Goal: Information Seeking & Learning: Learn about a topic

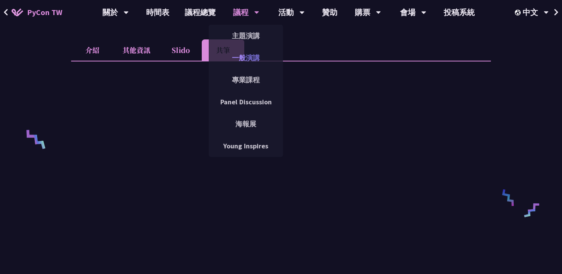
click at [251, 50] on link "一般演講" at bounding box center [246, 58] width 74 height 18
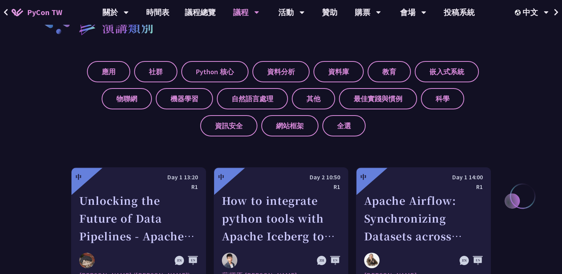
scroll to position [290, 0]
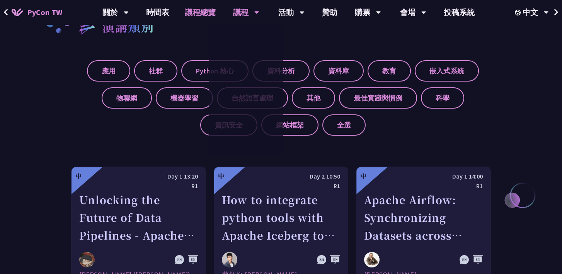
click at [204, 14] on link "議程總覽" at bounding box center [200, 12] width 46 height 25
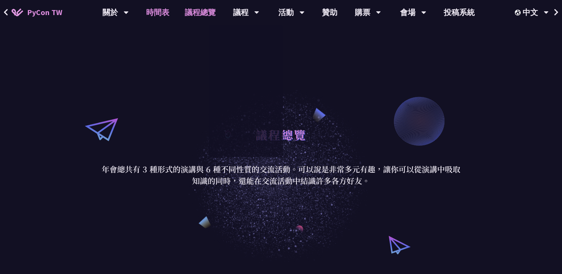
click at [164, 7] on link "時間表" at bounding box center [157, 12] width 39 height 25
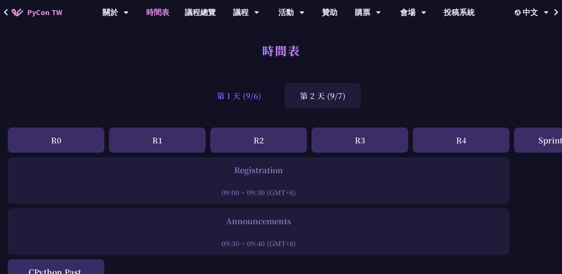
click at [240, 93] on div "第 1 天 (9/6)" at bounding box center [239, 95] width 75 height 25
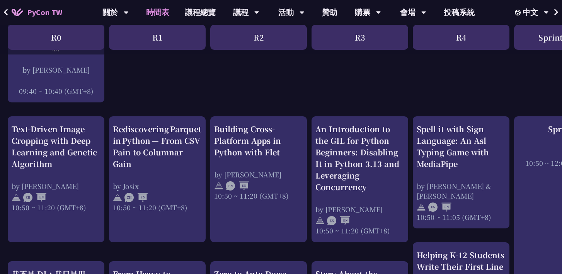
scroll to position [249, 0]
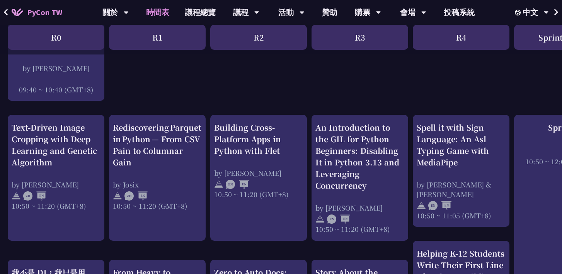
click at [155, 151] on div "Rediscovering Parquet in Python — From CSV Pain to Columnar Gain" at bounding box center [157, 145] width 89 height 46
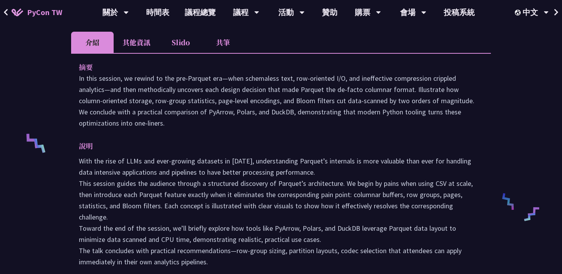
scroll to position [220, 0]
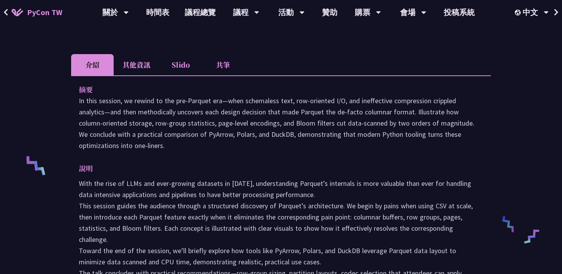
click at [177, 65] on li "Slido" at bounding box center [180, 64] width 43 height 21
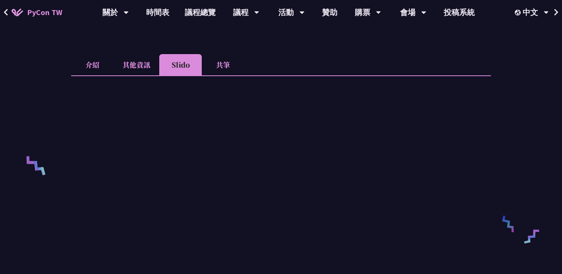
click at [220, 62] on li "共筆" at bounding box center [223, 64] width 43 height 21
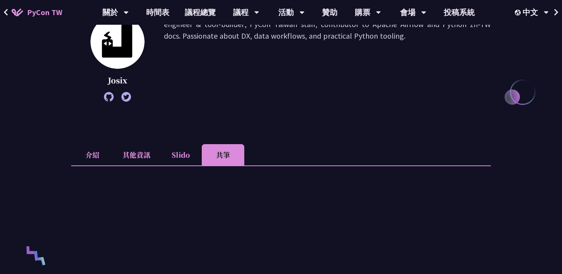
scroll to position [125, 0]
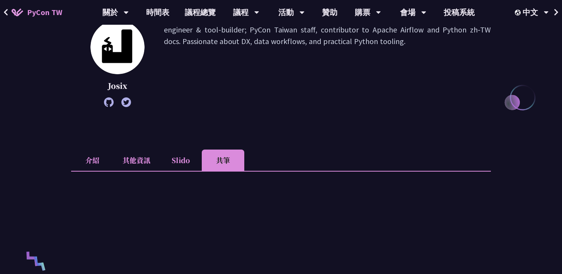
click at [111, 102] on icon at bounding box center [109, 102] width 10 height 10
click at [175, 13] on link "時間表" at bounding box center [157, 12] width 39 height 25
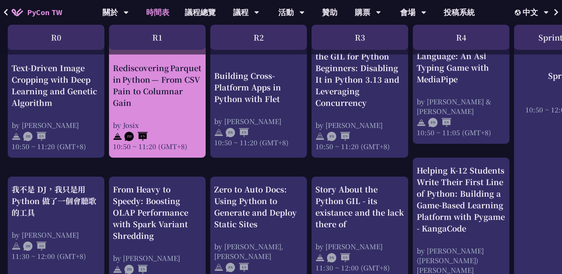
scroll to position [334, 0]
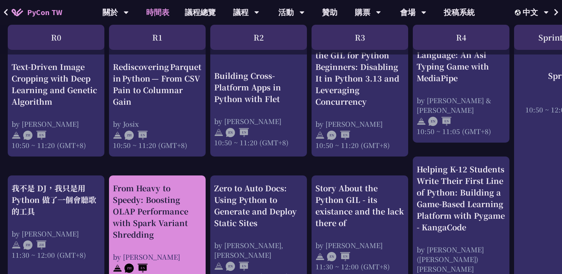
click at [185, 186] on div "From Heavy to Speedy: Boosting OLAP Performance with Spark Variant Shredding" at bounding box center [157, 212] width 89 height 58
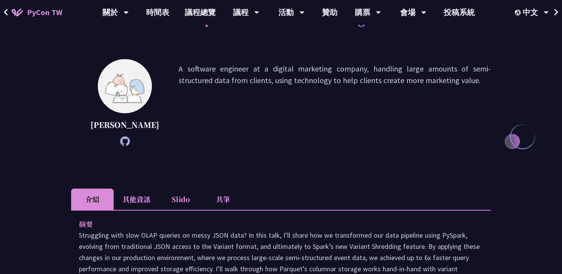
scroll to position [147, 0]
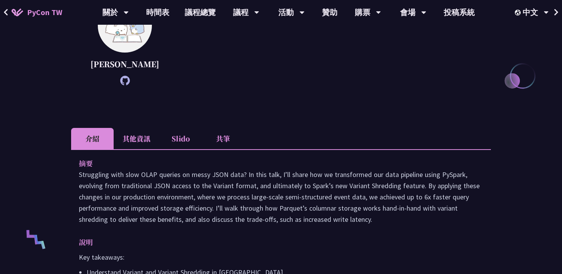
click at [229, 148] on li "共筆" at bounding box center [223, 138] width 43 height 21
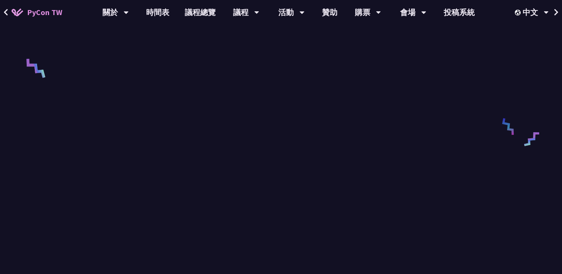
scroll to position [391, 0]
click at [22, 11] on img at bounding box center [18, 13] width 12 height 8
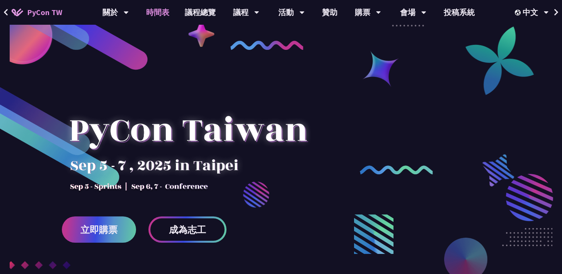
click at [156, 10] on link "時間表" at bounding box center [157, 12] width 39 height 25
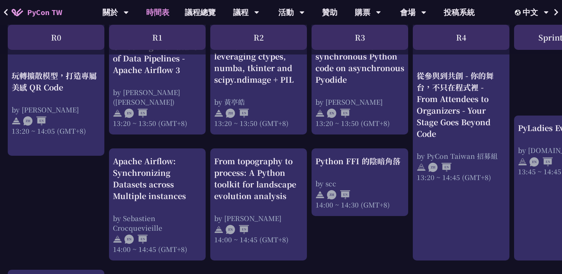
scroll to position [718, 0]
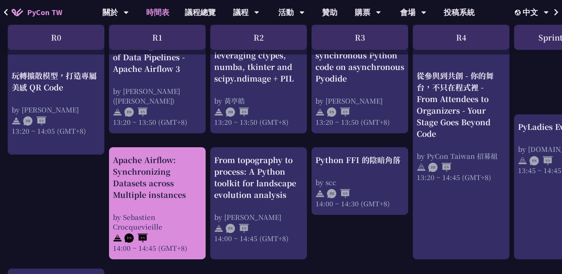
click at [201, 221] on div "by Sebastien Crocquevieille" at bounding box center [157, 221] width 89 height 19
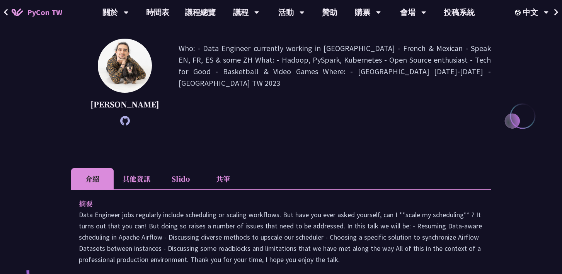
scroll to position [109, 0]
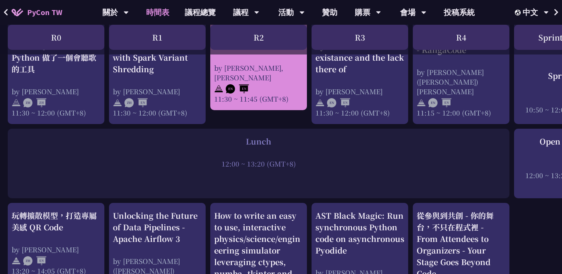
scroll to position [513, 0]
